Goal: Task Accomplishment & Management: Manage account settings

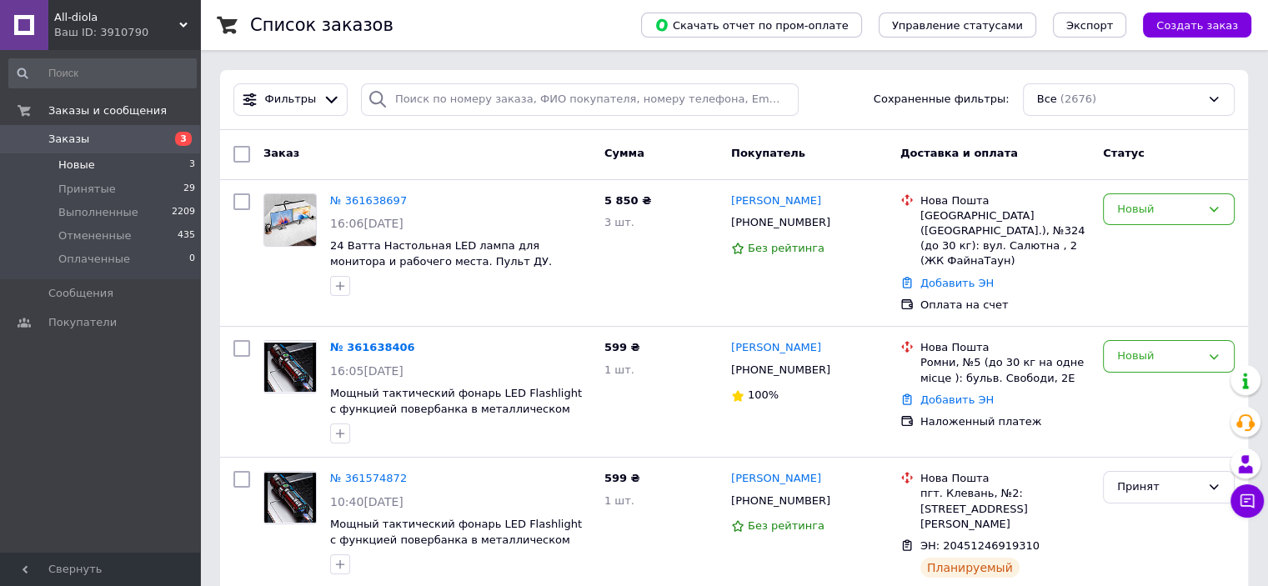
click at [164, 165] on li "Новые 3" at bounding box center [102, 164] width 205 height 23
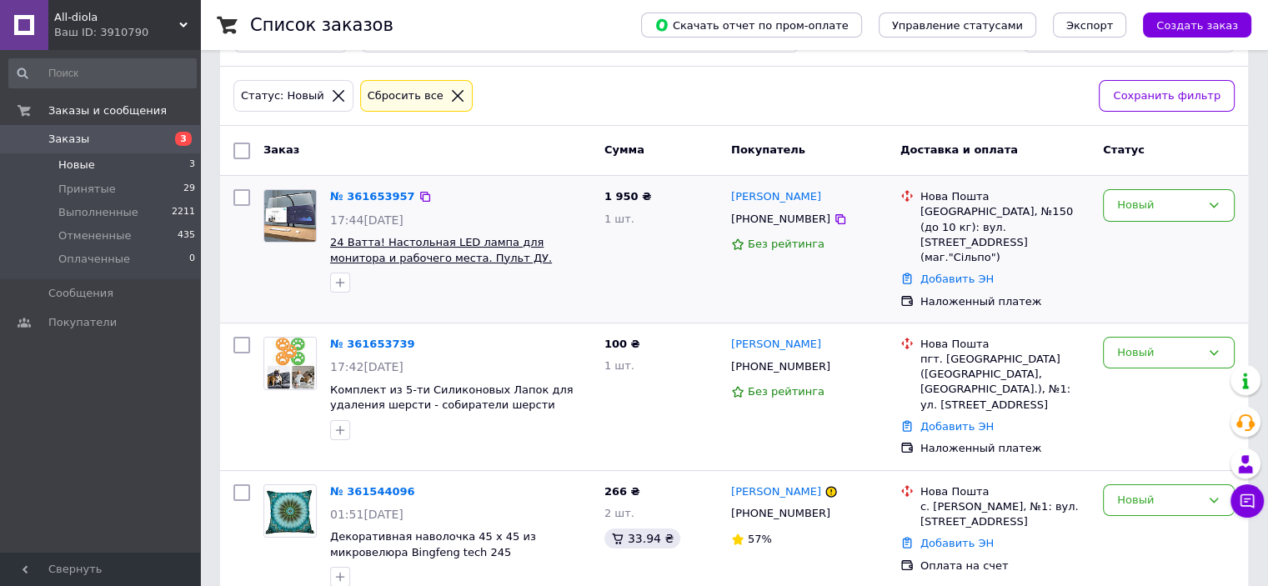
scroll to position [66, 0]
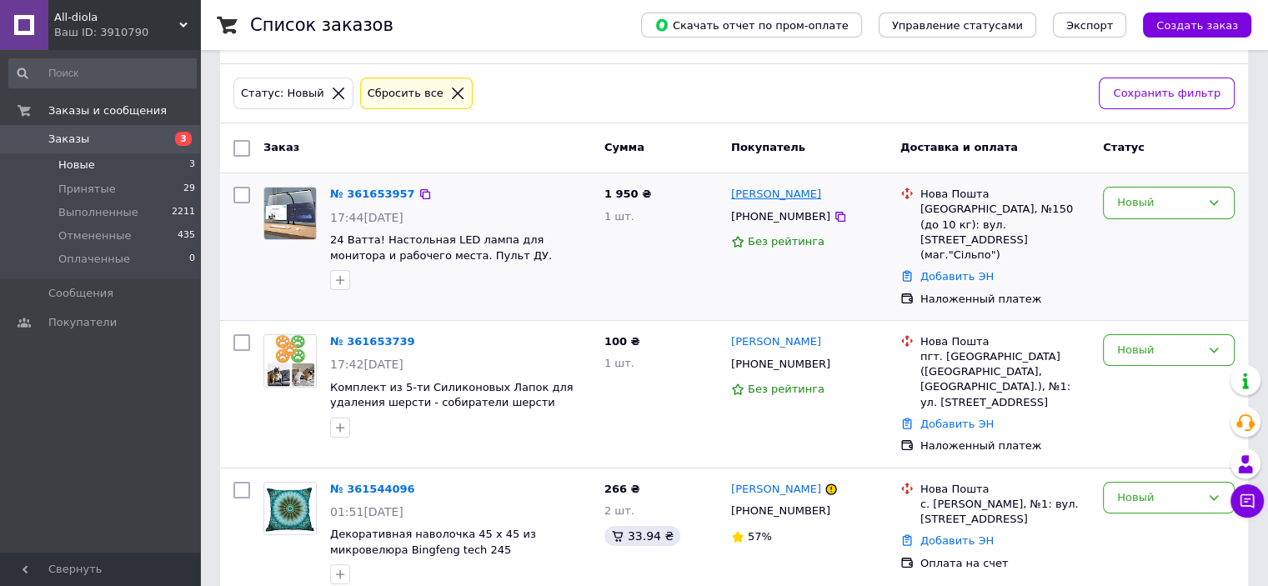
click at [774, 191] on link "[PERSON_NAME]" at bounding box center [776, 195] width 90 height 16
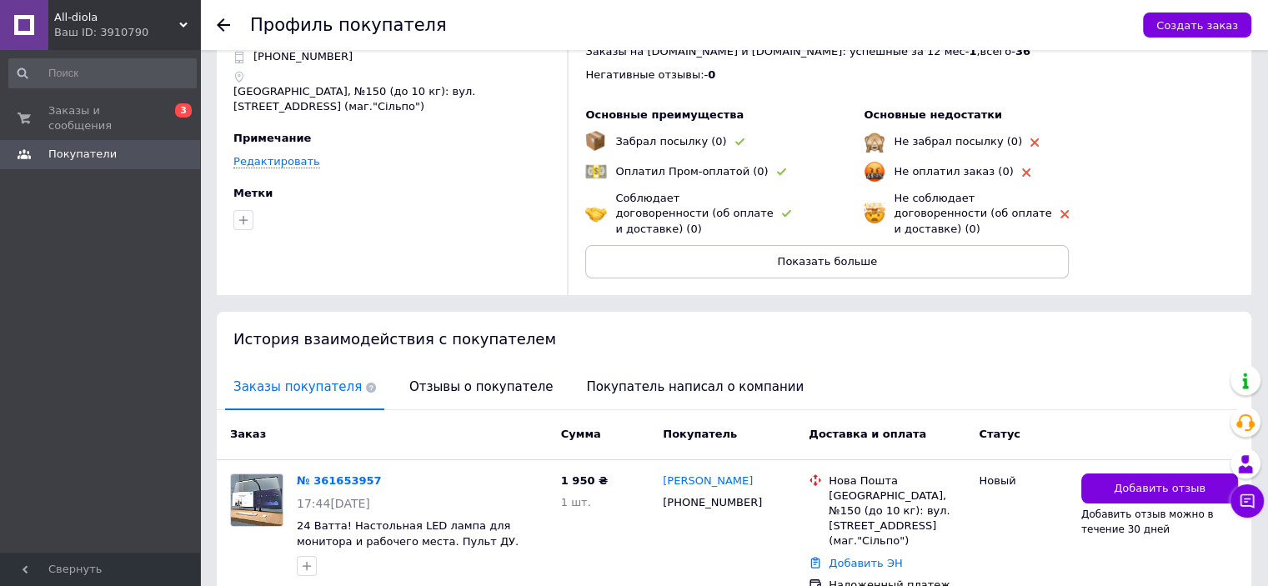
scroll to position [123, 0]
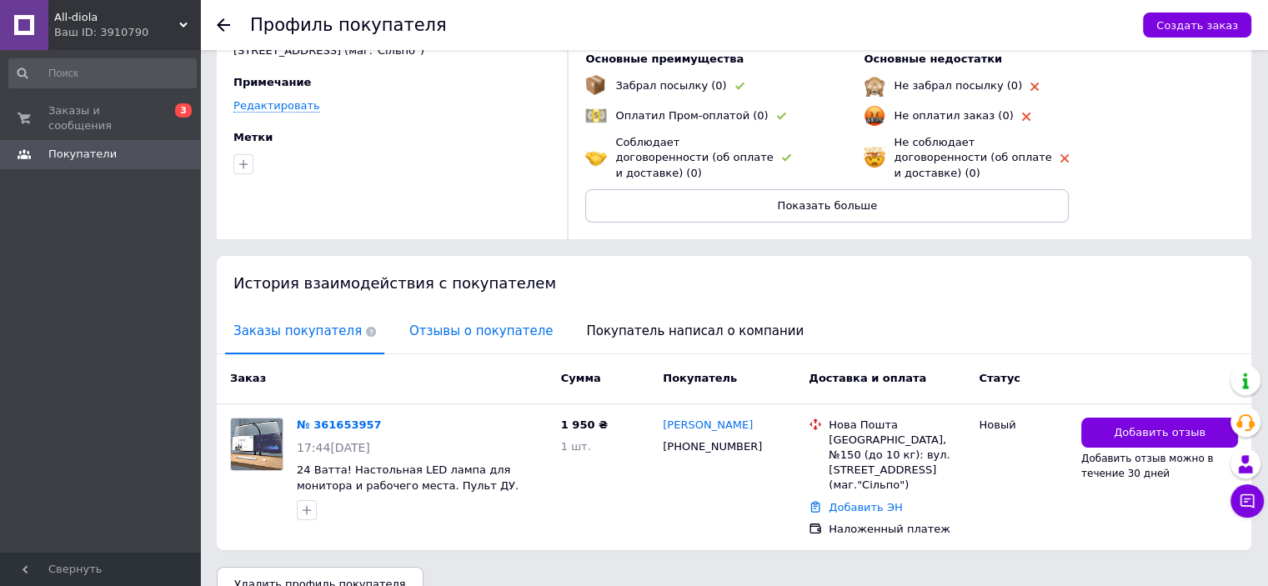
click at [458, 310] on span "Отзывы о покупателе" at bounding box center [481, 331] width 160 height 43
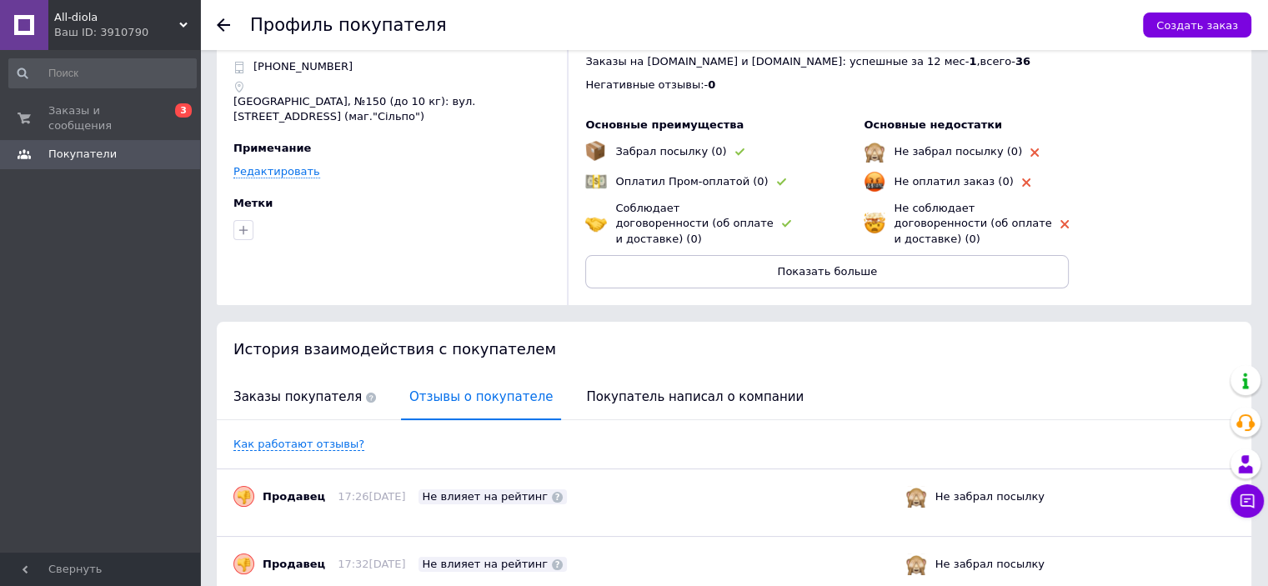
scroll to position [0, 0]
